Goal: Task Accomplishment & Management: Complete application form

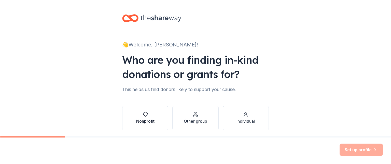
click at [156, 119] on button "Nonprofit" at bounding box center [145, 118] width 46 height 24
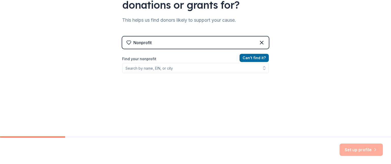
scroll to position [51, 0]
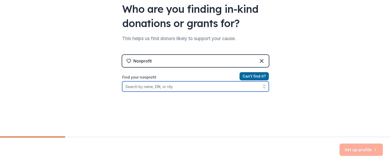
click at [145, 86] on input "Find your nonprofit" at bounding box center [195, 86] width 147 height 10
click at [147, 84] on input "Find your nonprofit" at bounding box center [195, 86] width 147 height 10
paste input "[US_EMPLOYER_IDENTIFICATION_NUMBER]"
type input "[US_EMPLOYER_IDENTIFICATION_NUMBER]"
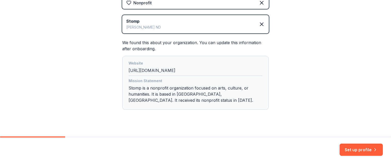
scroll to position [117, 0]
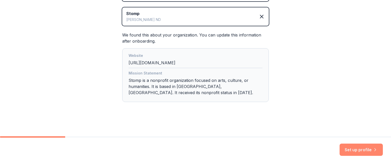
click at [361, 148] on button "Set up profile" at bounding box center [360, 149] width 43 height 12
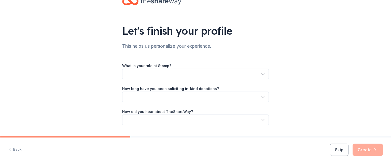
scroll to position [25, 0]
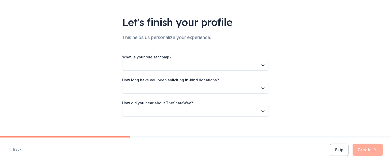
click at [245, 65] on button "button" at bounding box center [195, 65] width 147 height 11
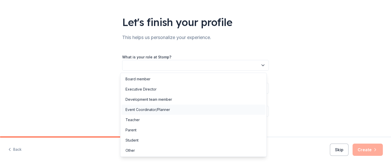
click at [160, 109] on div "Event Coordinator/Planner" at bounding box center [147, 109] width 45 height 6
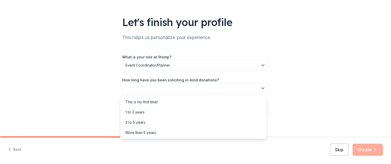
click at [163, 87] on button "button" at bounding box center [195, 88] width 147 height 11
click at [161, 102] on div "This is my first time!" at bounding box center [193, 102] width 144 height 10
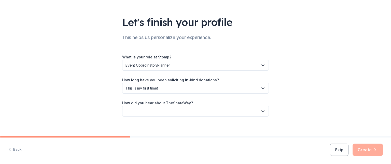
click at [163, 111] on button "button" at bounding box center [195, 111] width 147 height 11
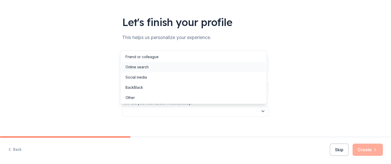
click at [151, 67] on div "Online search" at bounding box center [193, 67] width 144 height 10
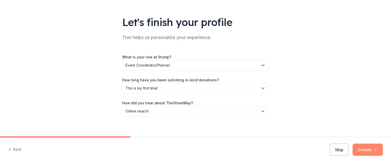
click at [366, 149] on button "Create" at bounding box center [367, 149] width 30 height 12
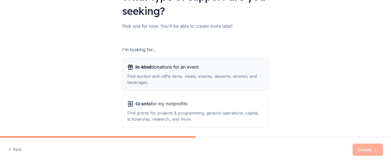
scroll to position [69, 0]
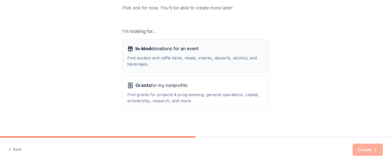
click at [188, 51] on span "In-kind donations for an event" at bounding box center [166, 49] width 63 height 8
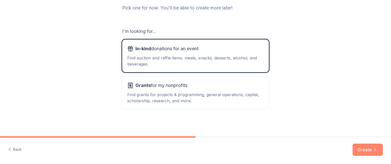
click at [361, 147] on button "Create" at bounding box center [367, 149] width 30 height 12
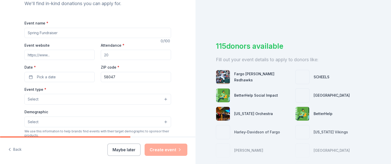
scroll to position [51, 0]
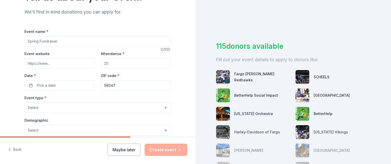
click at [56, 39] on input "Event name *" at bounding box center [97, 41] width 147 height 10
type input "West Fargo Sheyenne Dance Team Showcase"
click at [111, 65] on input "Attendance *" at bounding box center [136, 63] width 70 height 10
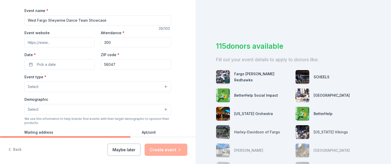
scroll to position [76, 0]
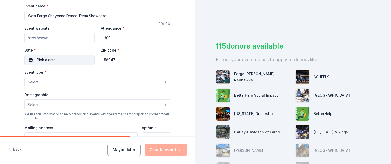
type input "300"
click at [60, 59] on button "Pick a date" at bounding box center [59, 60] width 70 height 10
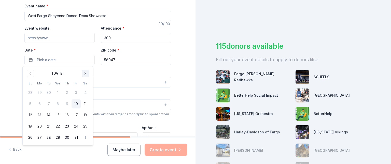
click at [85, 74] on button "Go to next month" at bounding box center [85, 73] width 7 height 7
click at [86, 116] on button "15" at bounding box center [85, 114] width 9 height 9
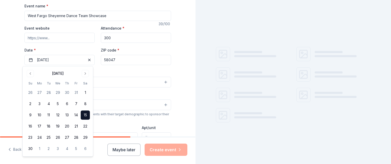
click at [115, 69] on div "Event type * Select" at bounding box center [97, 78] width 147 height 19
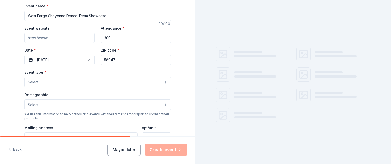
scroll to position [102, 0]
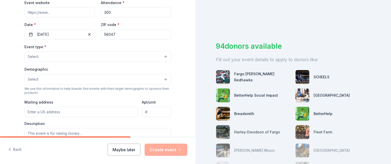
click at [72, 54] on button "Select" at bounding box center [97, 56] width 147 height 11
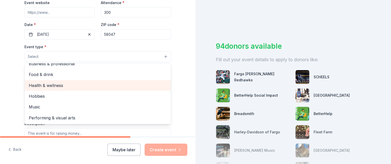
scroll to position [127, 0]
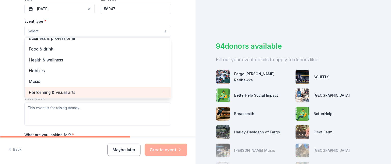
click at [60, 92] on span "Performing & visual arts" at bounding box center [98, 92] width 138 height 7
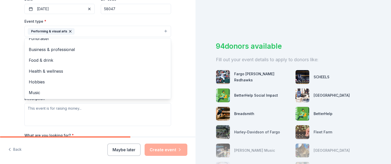
click at [182, 31] on div "Tell us about your event. We'll find in-kind donations you can apply for. Event…" at bounding box center [97, 42] width 195 height 339
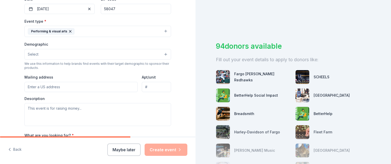
click at [88, 54] on button "Select" at bounding box center [97, 54] width 147 height 11
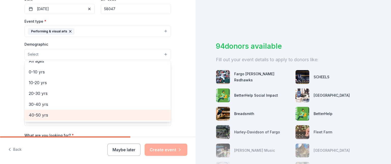
scroll to position [0, 0]
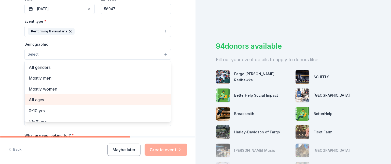
click at [54, 96] on span "All ages" at bounding box center [98, 99] width 138 height 7
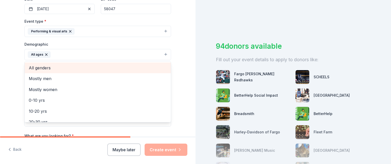
click at [58, 71] on div "All genders" at bounding box center [98, 67] width 146 height 11
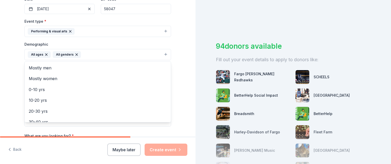
click at [177, 58] on div "Tell us about your event. We'll find in-kind donations you can apply for. Event…" at bounding box center [97, 43] width 195 height 340
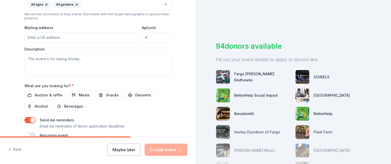
scroll to position [178, 0]
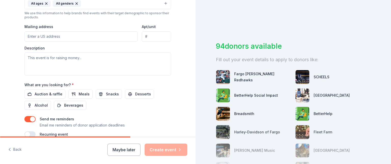
click at [88, 36] on input "Mailing address" at bounding box center [80, 36] width 113 height 10
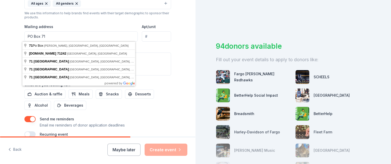
click at [53, 36] on input "PO Box 71" at bounding box center [80, 36] width 113 height 10
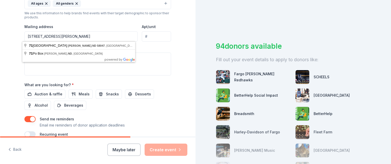
type input "[STREET_ADDRESS][PERSON_NAME]"
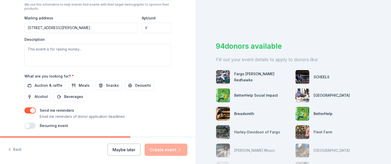
scroll to position [178, 0]
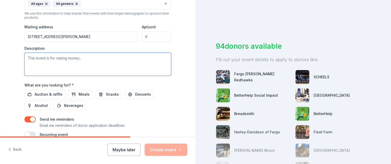
click at [35, 58] on textarea at bounding box center [97, 64] width 147 height 23
paste textarea "Be a part of something unforgettable! Your support of the Sheyenne Mustangs Dan…"
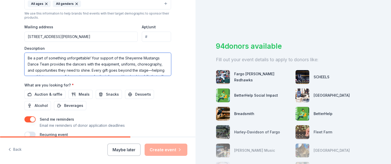
scroll to position [27, 0]
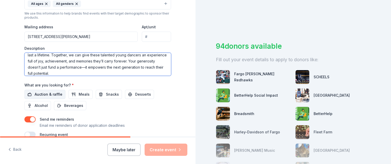
type textarea "Be a part of something unforgettable! Your support of the Sheyenne Mustangs Dan…"
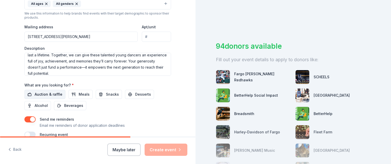
click at [43, 94] on span "Auction & raffle" at bounding box center [49, 94] width 28 height 6
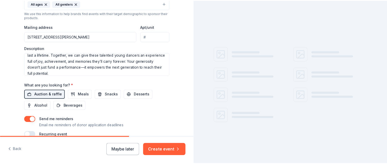
scroll to position [203, 0]
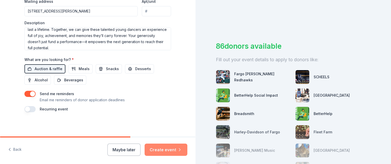
click at [160, 149] on button "Create event" at bounding box center [166, 149] width 43 height 12
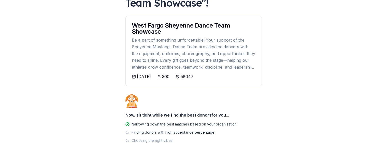
scroll to position [78, 0]
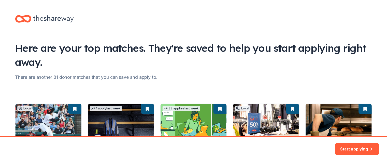
scroll to position [78, 0]
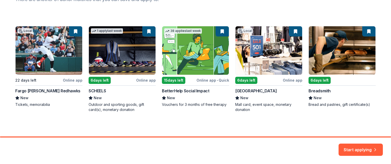
click at [221, 30] on div "Local 22 days left Online app Fargo [PERSON_NAME] Redhawks New Tickets, memorab…" at bounding box center [195, 69] width 360 height 86
click at [329, 63] on div "Local 22 days left Online app Fargo [PERSON_NAME] Redhawks New Tickets, memorab…" at bounding box center [195, 69] width 360 height 86
click at [362, 148] on button "Start applying" at bounding box center [360, 147] width 44 height 12
